Goal: Task Accomplishment & Management: Use online tool/utility

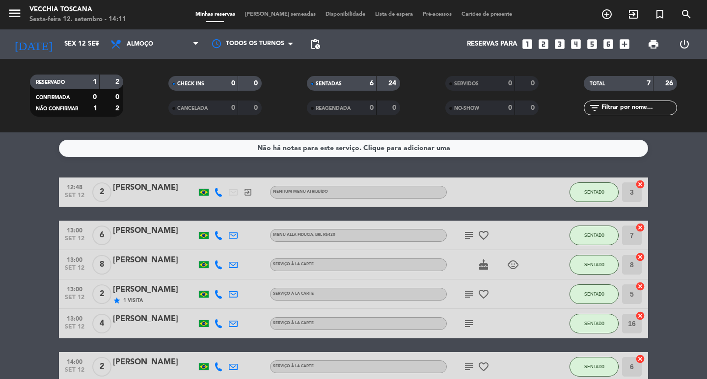
click at [668, 284] on bookings-row "12:48 set 12 2 [PERSON_NAME] exit_to_app Nenhum menu atribuído SENTADO 3 cancel…" at bounding box center [353, 295] width 707 height 234
drag, startPoint x: 673, startPoint y: 218, endPoint x: 674, endPoint y: 200, distance: 17.7
click at [673, 218] on bookings-row "12:48 set 12 2 [PERSON_NAME] exit_to_app Nenhum menu atribuído SENTADO 3 cancel…" at bounding box center [353, 295] width 707 height 234
click at [663, 187] on bookings-row "12:48 set 12 2 [PERSON_NAME] exit_to_app Nenhum menu atribuído SENTADO 3 cancel…" at bounding box center [353, 295] width 707 height 234
click at [278, 14] on span "[PERSON_NAME] semeadas" at bounding box center [280, 14] width 80 height 5
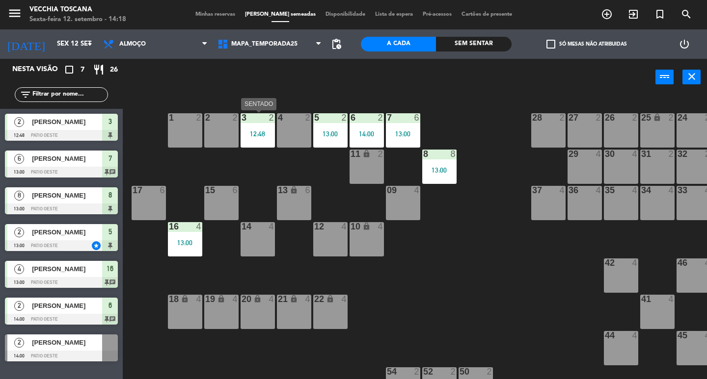
click at [267, 135] on div "12:48" at bounding box center [257, 134] width 34 height 7
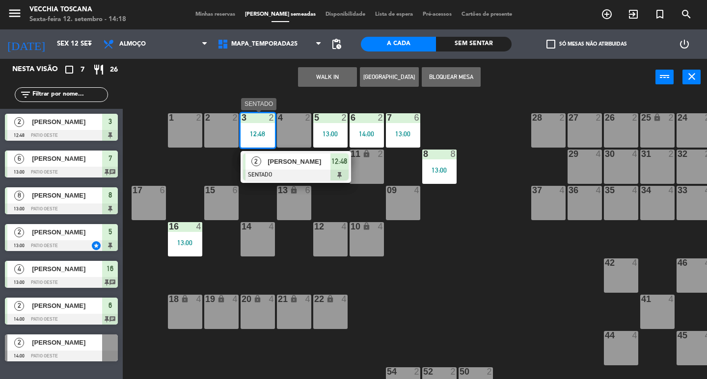
click at [286, 165] on span "[PERSON_NAME]" at bounding box center [298, 162] width 63 height 10
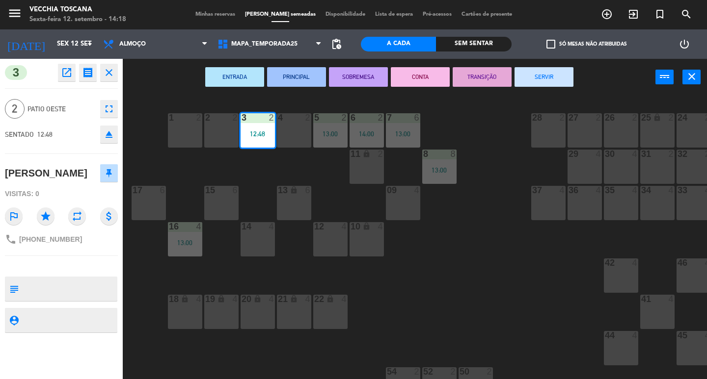
click at [383, 244] on div "10 lock 4" at bounding box center [366, 239] width 34 height 34
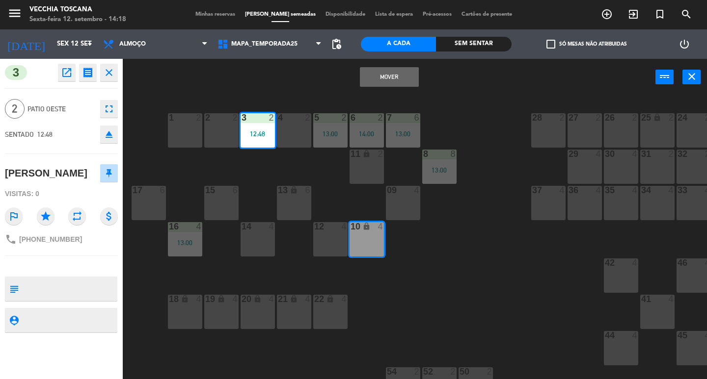
click at [409, 273] on div "1 2 2 2 3 2 12:48 4 2 5 2 13:00 6 2 14:00 7 6 13:00 23 12 27 2 26 2 25 lock 2 2…" at bounding box center [418, 238] width 577 height 284
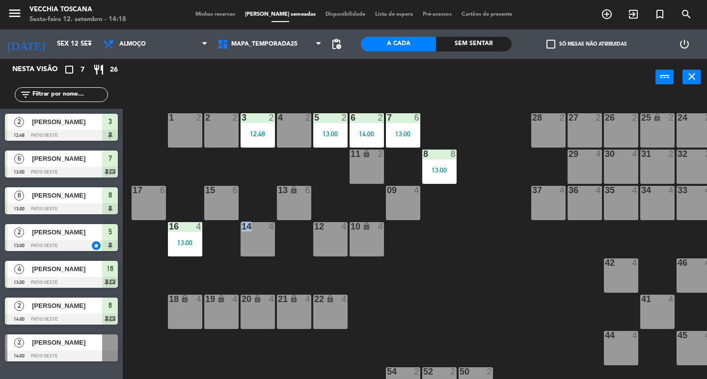
click at [409, 273] on div "1 2 2 2 3 2 12:48 4 2 5 2 13:00 6 2 14:00 7 6 13:00 23 12 27 2 26 2 25 lock 2 2…" at bounding box center [418, 238] width 577 height 284
click at [329, 138] on div "5 2 13:00" at bounding box center [330, 130] width 34 height 34
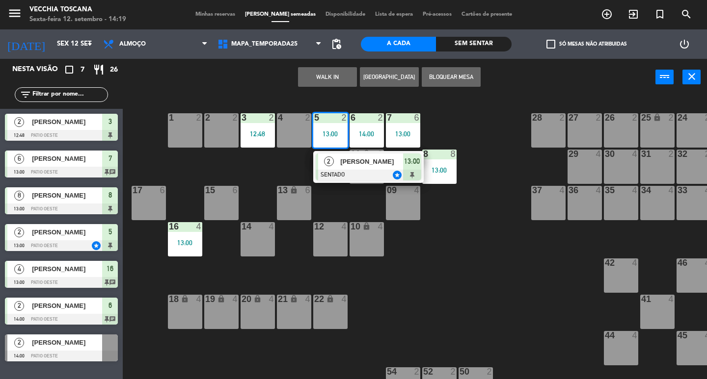
click at [339, 160] on div "[PERSON_NAME]" at bounding box center [371, 162] width 64 height 16
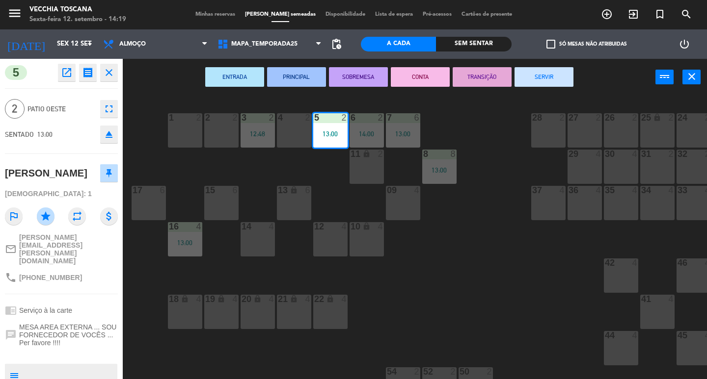
click at [485, 246] on div "1 2 2 2 3 2 12:48 4 2 5 2 13:00 6 2 14:00 7 6 13:00 23 12 27 2 26 2 25 lock 2 2…" at bounding box center [418, 238] width 577 height 284
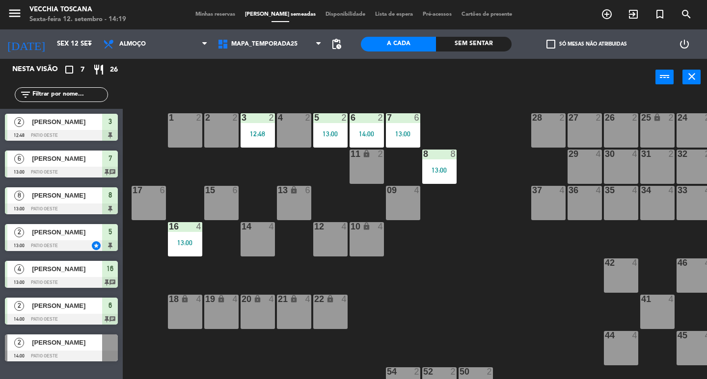
click at [459, 238] on div "1 2 2 2 3 2 12:48 4 2 5 2 13:00 6 2 14:00 7 6 13:00 23 12 27 2 26 2 25 lock 2 2…" at bounding box center [418, 238] width 577 height 284
click at [399, 124] on div "7 6 13:00" at bounding box center [403, 130] width 34 height 34
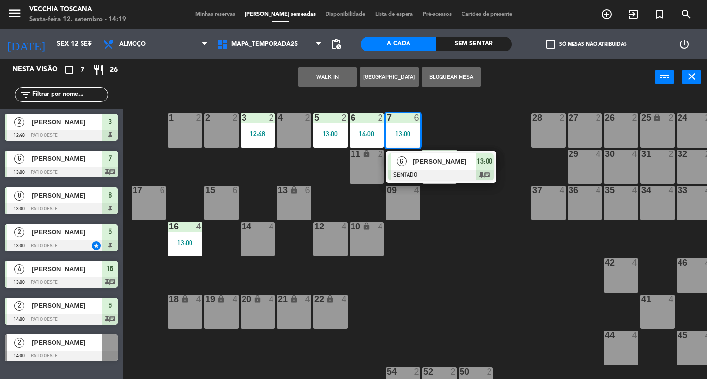
click at [410, 166] on div "6" at bounding box center [401, 162] width 21 height 16
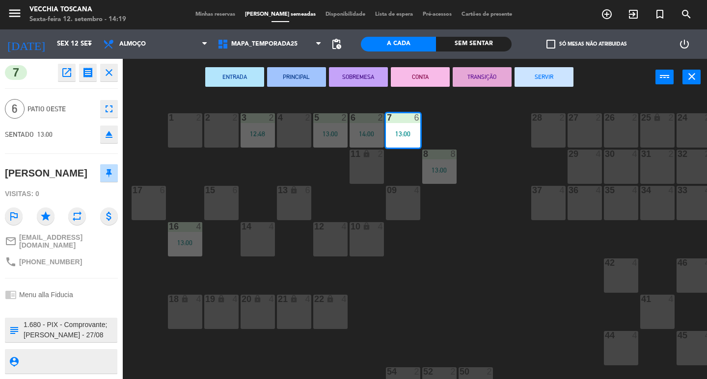
click at [436, 269] on div "1 2 2 2 3 2 12:48 4 2 5 2 13:00 6 2 14:00 7 6 13:00 23 12 27 2 26 2 25 lock 2 2…" at bounding box center [418, 238] width 577 height 284
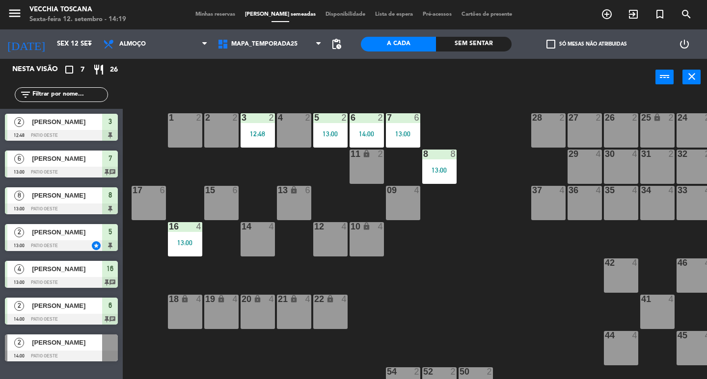
drag, startPoint x: 443, startPoint y: 171, endPoint x: 450, endPoint y: 184, distance: 14.7
click at [443, 171] on div "13:00" at bounding box center [439, 170] width 34 height 7
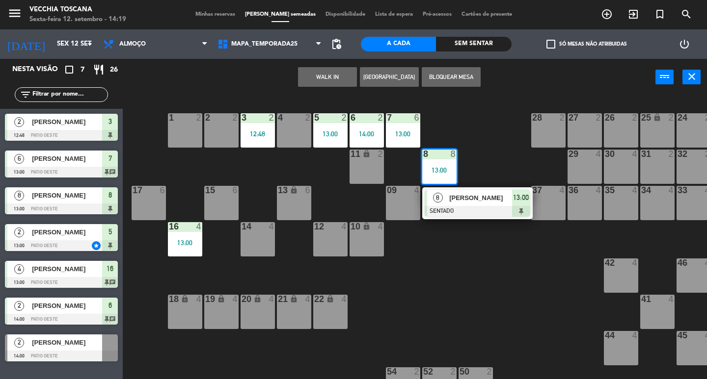
click at [457, 201] on span "[PERSON_NAME]" at bounding box center [480, 198] width 63 height 10
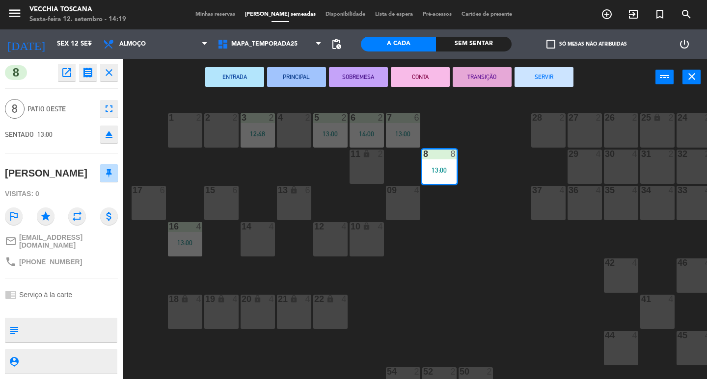
click at [458, 305] on div "1 2 2 2 3 2 12:48 4 2 5 2 13:00 6 2 14:00 7 6 13:00 23 12 27 2 26 2 25 lock 2 2…" at bounding box center [418, 238] width 577 height 284
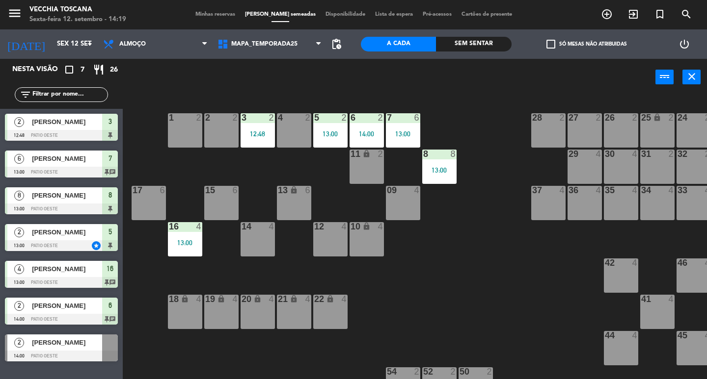
click at [221, 242] on div "1 2 2 2 3 2 12:48 4 2 5 2 13:00 6 2 14:00 7 6 13:00 23 12 27 2 26 2 25 lock 2 2…" at bounding box center [418, 238] width 577 height 284
click at [191, 237] on div "16 4 13:00" at bounding box center [185, 239] width 34 height 34
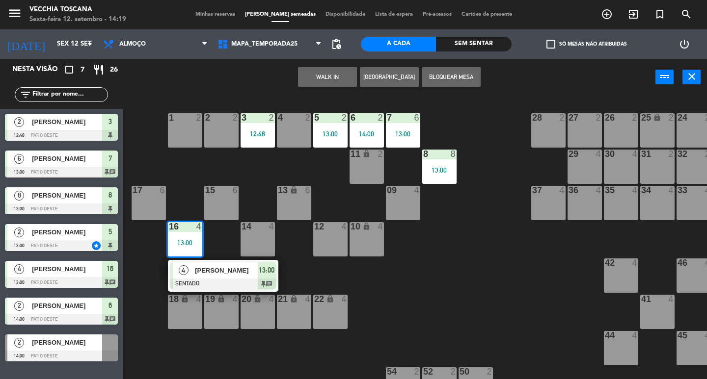
click at [221, 275] on span "[PERSON_NAME]" at bounding box center [226, 270] width 63 height 10
